Goal: Task Accomplishment & Management: Complete application form

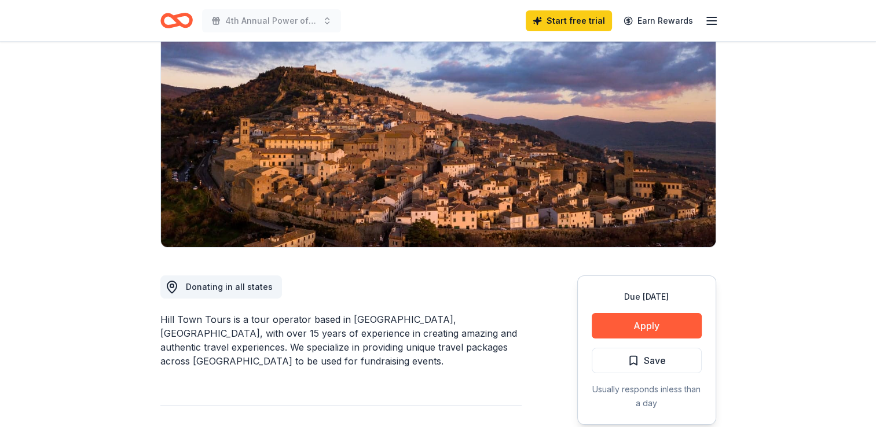
scroll to position [232, 0]
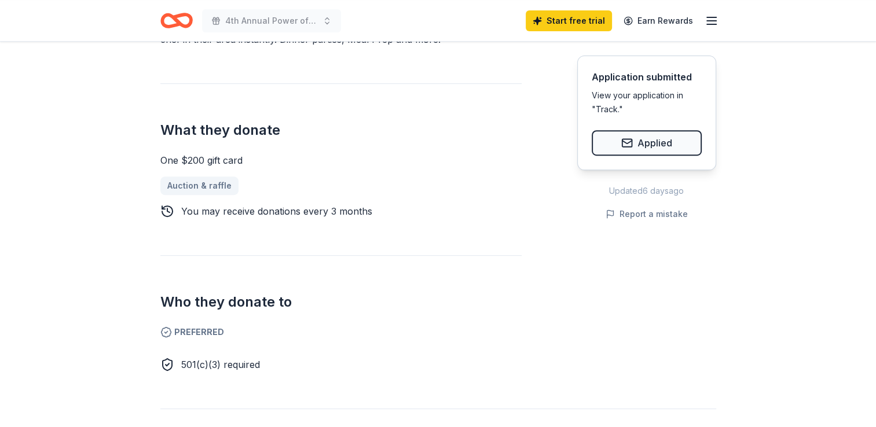
scroll to position [463, 0]
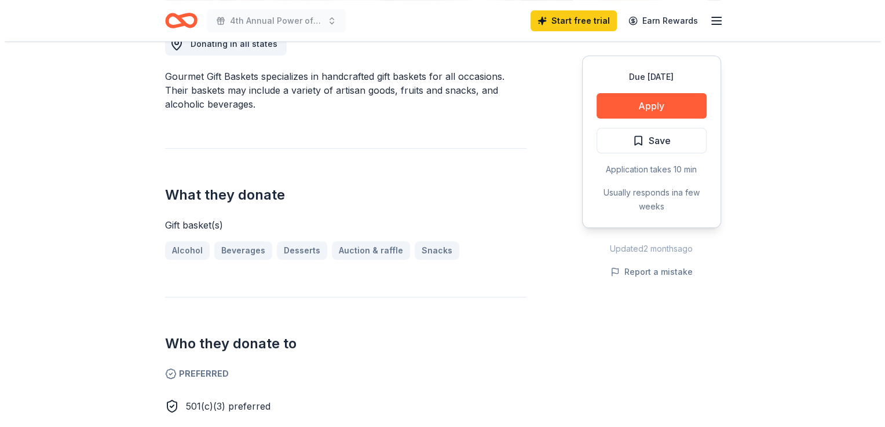
scroll to position [463, 0]
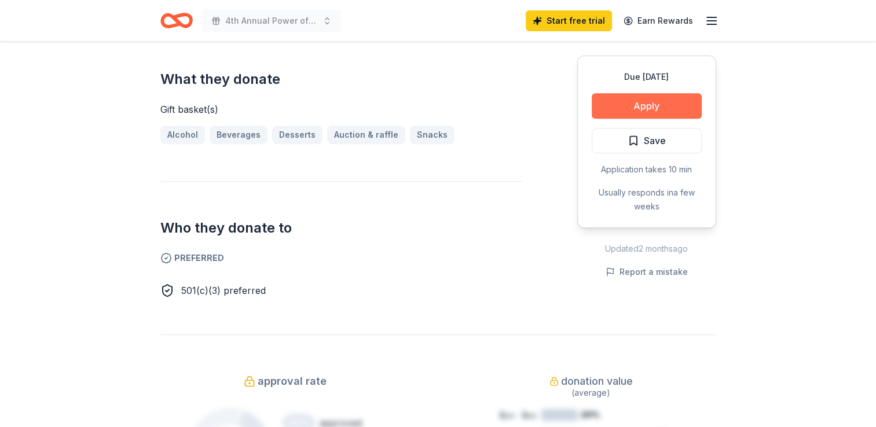
click at [636, 105] on button "Apply" at bounding box center [647, 105] width 110 height 25
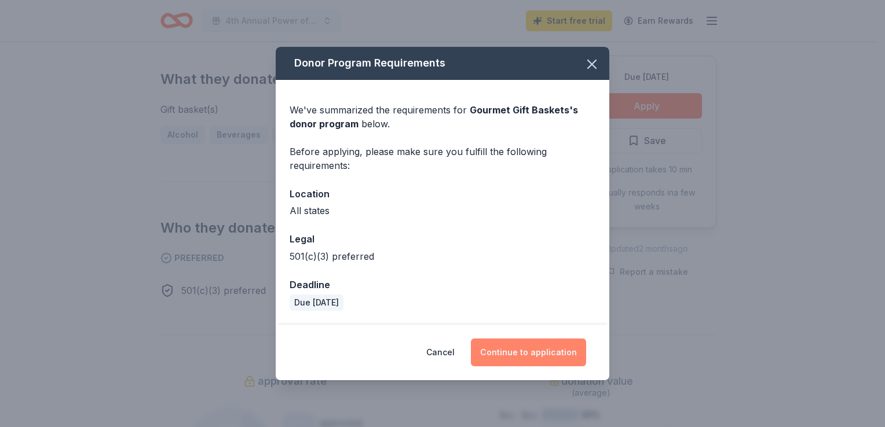
click at [529, 349] on button "Continue to application" at bounding box center [528, 353] width 115 height 28
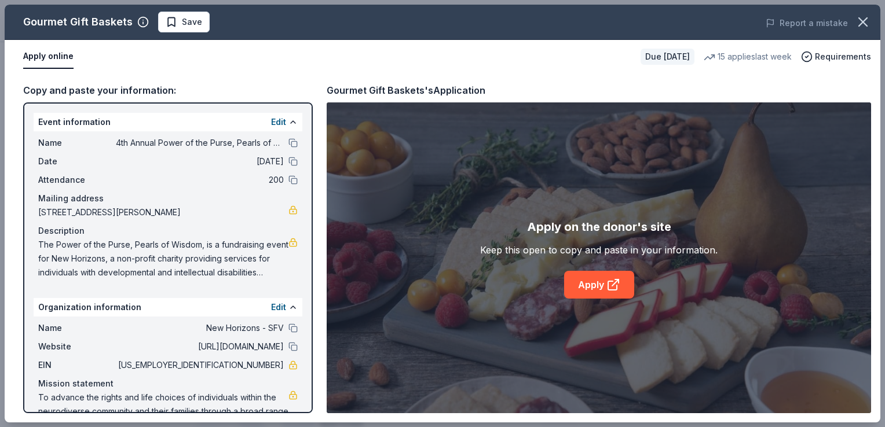
scroll to position [33, 0]
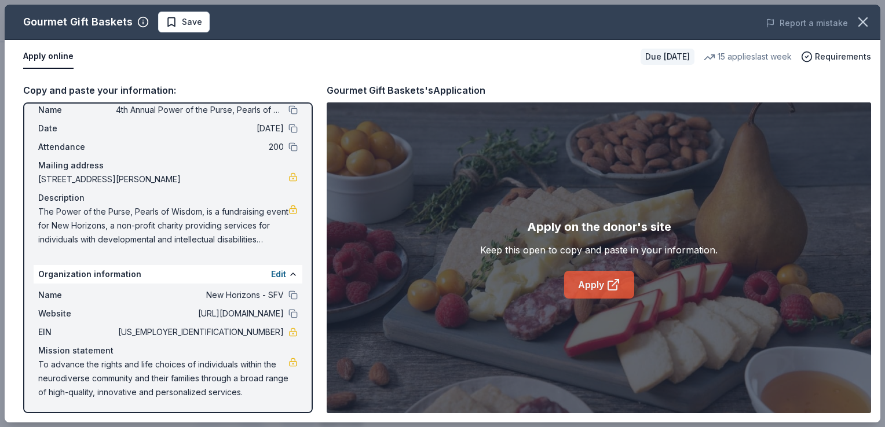
click at [599, 285] on link "Apply" at bounding box center [599, 285] width 70 height 28
click at [598, 288] on link "Apply" at bounding box center [599, 285] width 70 height 28
